Goal: Find specific page/section: Find specific page/section

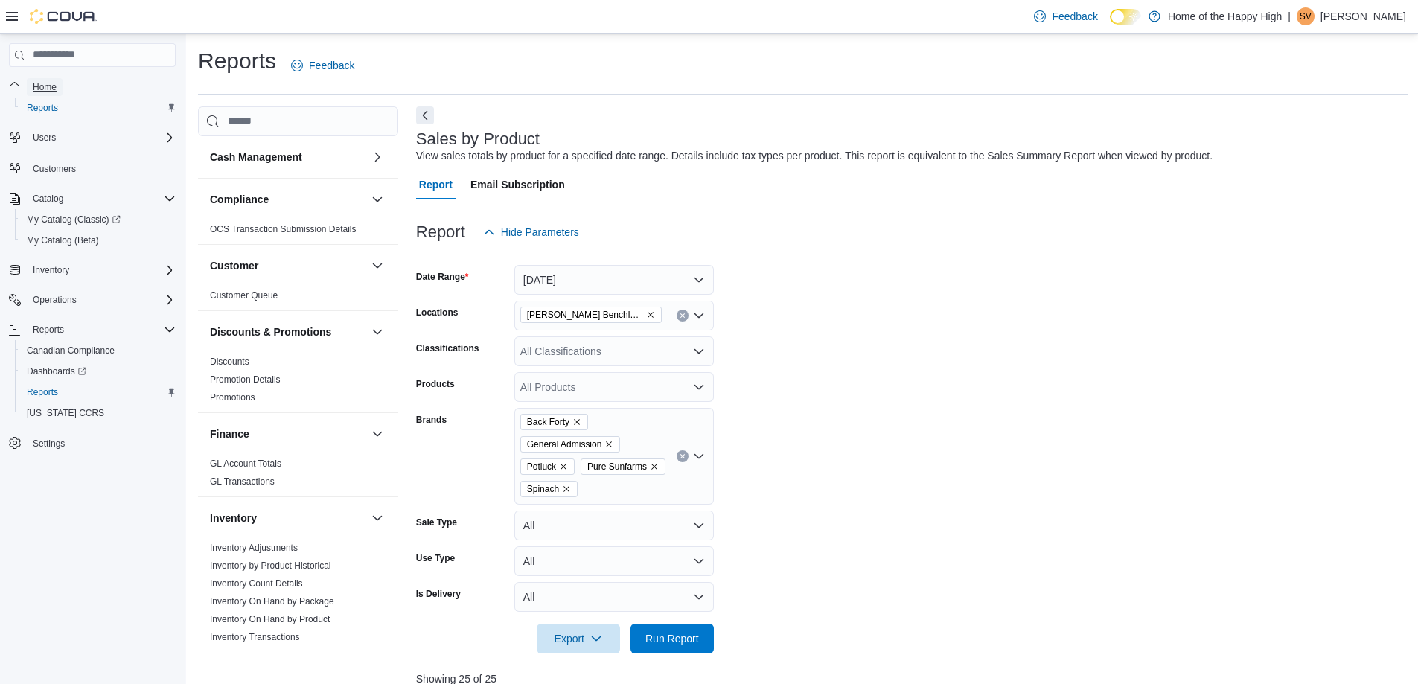
click at [42, 87] on span "Home" at bounding box center [45, 87] width 24 height 12
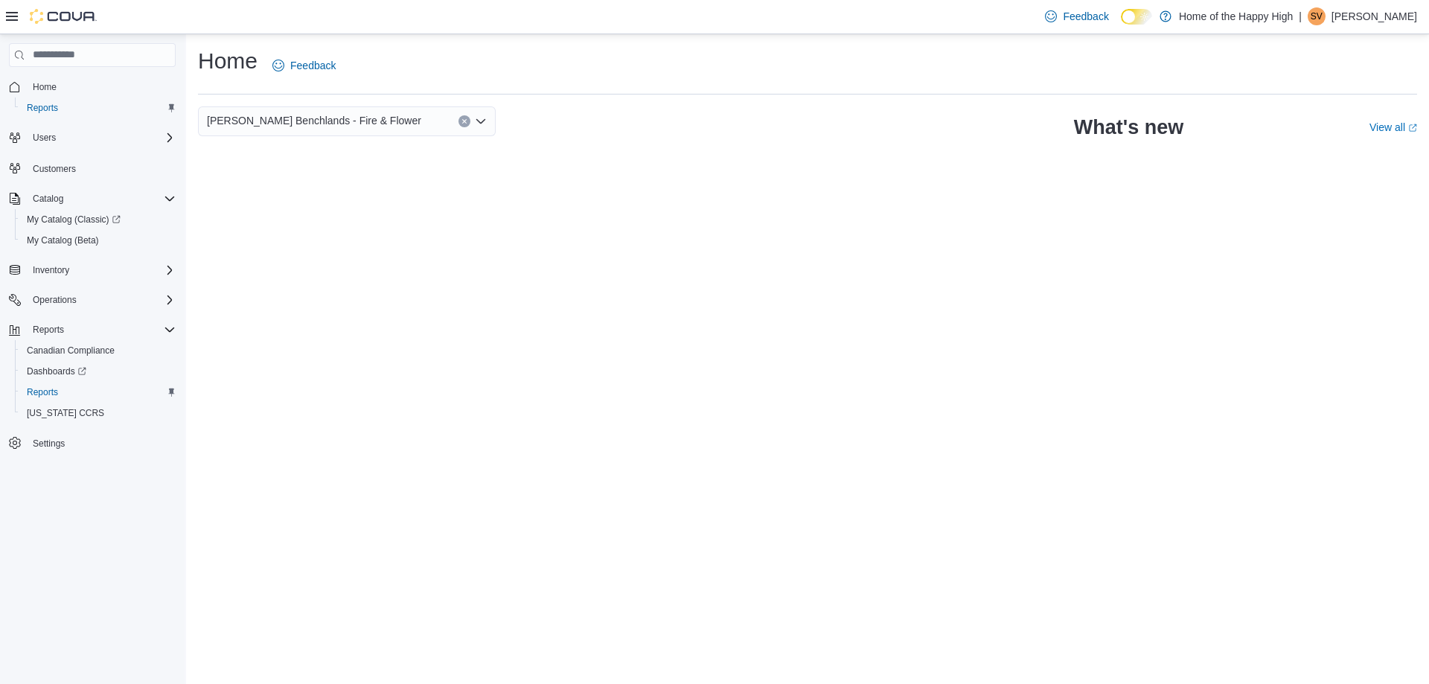
click at [660, 306] on div "Home Feedback Hinton - Hinton Benchlands - Fire & Flower What's new View all (o…" at bounding box center [807, 359] width 1243 height 650
click at [42, 85] on span "Home" at bounding box center [45, 87] width 24 height 12
